Goal: Information Seeking & Learning: Learn about a topic

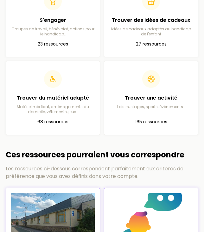
scroll to position [424, 0]
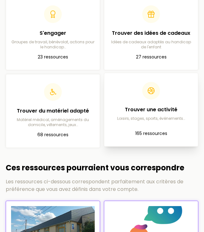
click at [138, 120] on article "Trouver une activité Loisirs, stages, sports, événements… 165 ressources" at bounding box center [151, 109] width 84 height 63
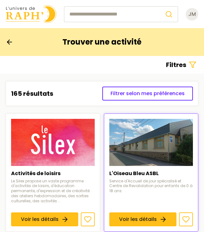
click at [178, 62] on h3 "Filtres" at bounding box center [176, 65] width 20 height 10
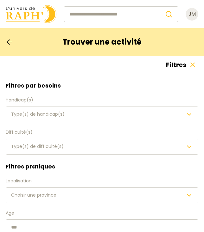
click at [67, 114] on div "Type(s) de handicap(s)" at bounding box center [102, 115] width 182 height 8
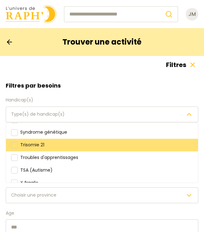
scroll to position [108, 0]
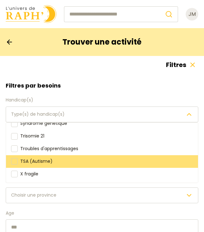
click at [45, 157] on div "TSA (Autisme)" at bounding box center [102, 161] width 192 height 13
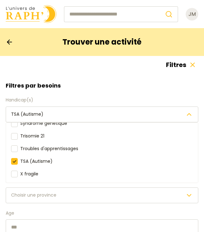
click at [103, 84] on div "Filtres par besoins Handicap(s) TSA (Autisme) Déficience auditive Déficience in…" at bounding box center [102, 117] width 202 height 73
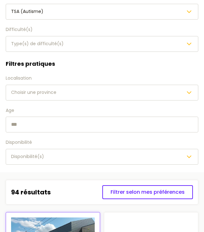
scroll to position [108, 0]
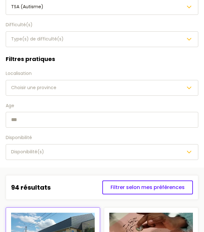
click at [36, 118] on input "text" at bounding box center [102, 120] width 192 height 16
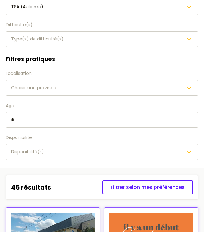
type input "*"
click at [50, 86] on span "Choisir une province" at bounding box center [33, 87] width 45 height 6
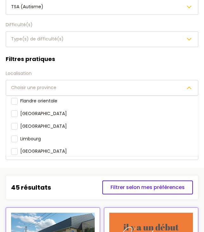
scroll to position [54, 0]
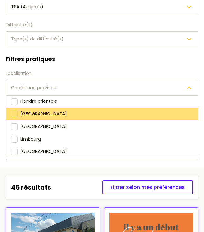
click at [40, 115] on div "[GEOGRAPHIC_DATA]" at bounding box center [102, 114] width 192 height 13
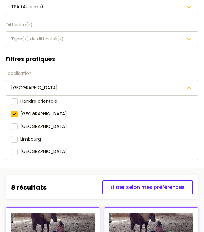
click at [73, 69] on div "Filtres pratiques Localisation [GEOGRAPHIC_DATA] [GEOGRAPHIC_DATA] [GEOGRAPHIC_…" at bounding box center [102, 107] width 202 height 105
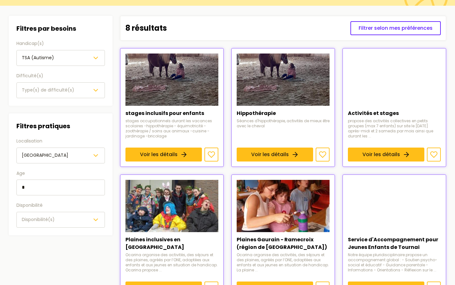
scroll to position [60, 0]
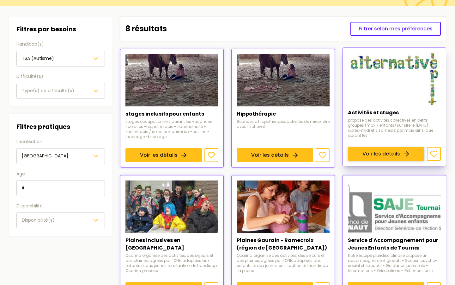
click at [203, 147] on link "Voir les détails" at bounding box center [386, 154] width 77 height 14
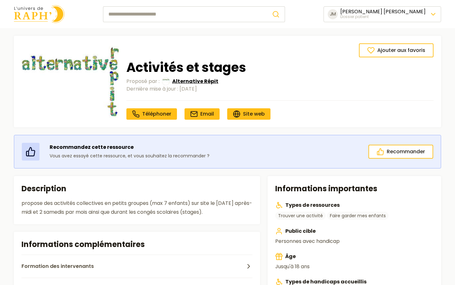
click at [200, 84] on span "Alternative Répit" at bounding box center [195, 81] width 46 height 8
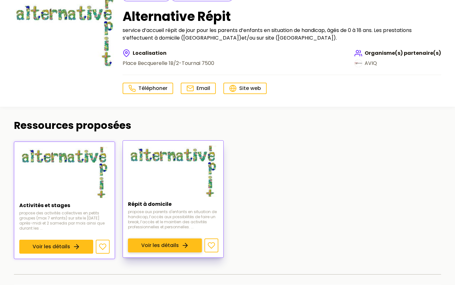
scroll to position [53, 0]
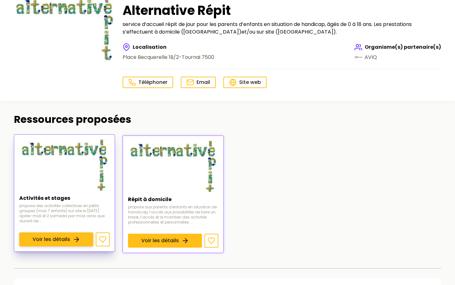
click at [60, 232] on link "Voir les détails" at bounding box center [56, 239] width 74 height 14
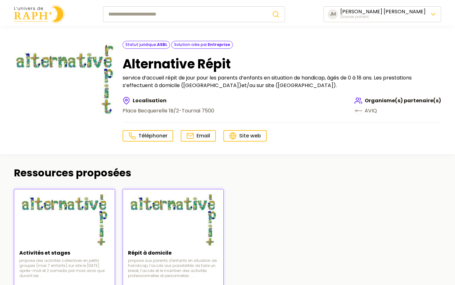
scroll to position [53, 0]
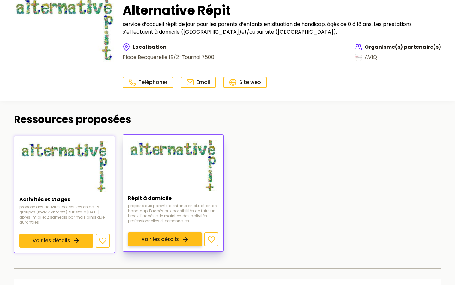
click at [155, 232] on link "Voir les détails" at bounding box center [165, 239] width 74 height 14
